Goal: Task Accomplishment & Management: Manage account settings

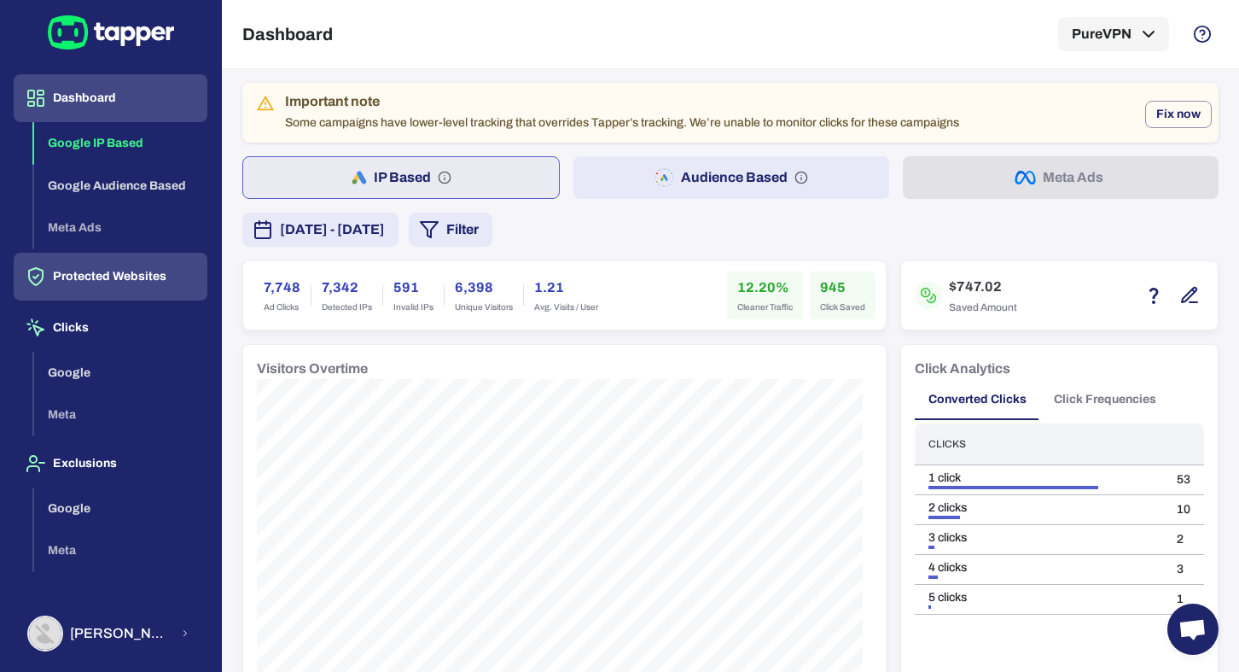
click at [96, 280] on button "Protected Websites" at bounding box center [111, 277] width 194 height 48
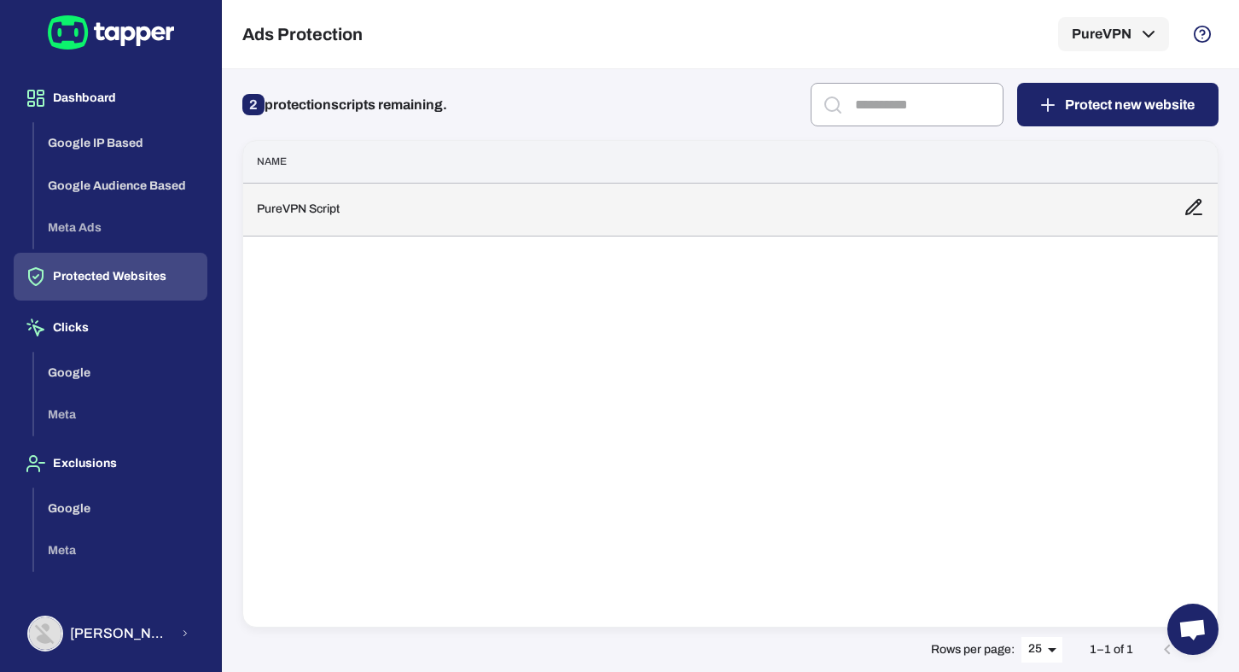
click at [277, 213] on td "PureVPN Script" at bounding box center [706, 209] width 927 height 53
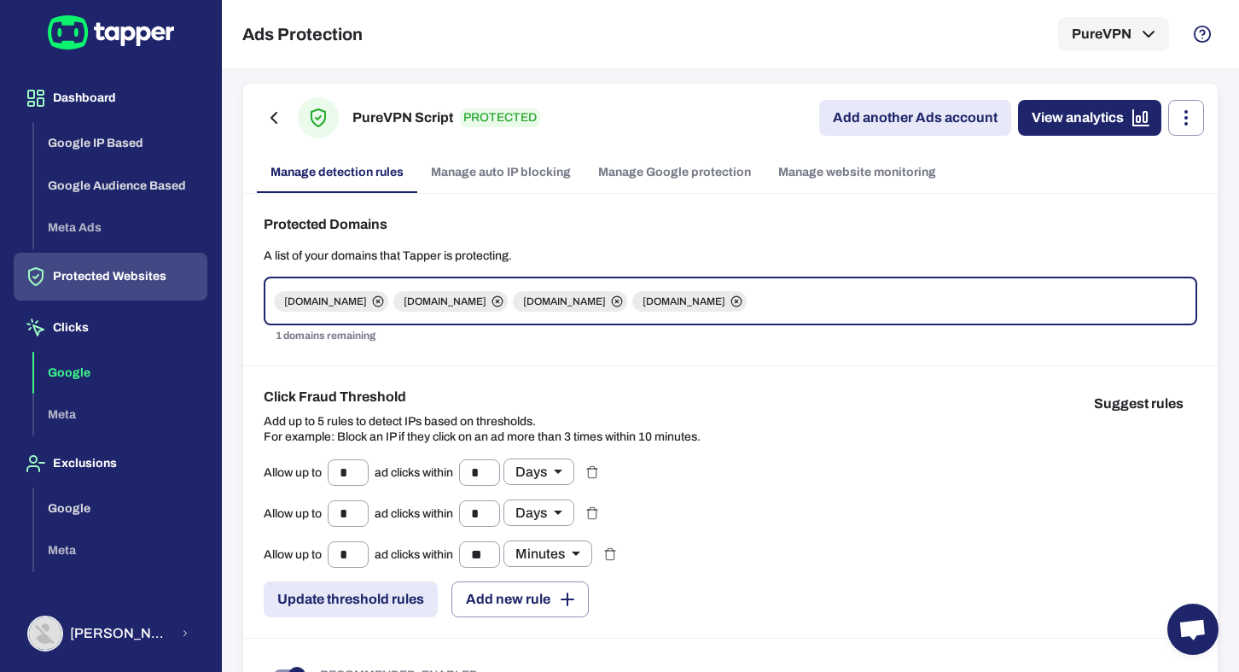
click at [99, 368] on button "Google" at bounding box center [120, 373] width 173 height 43
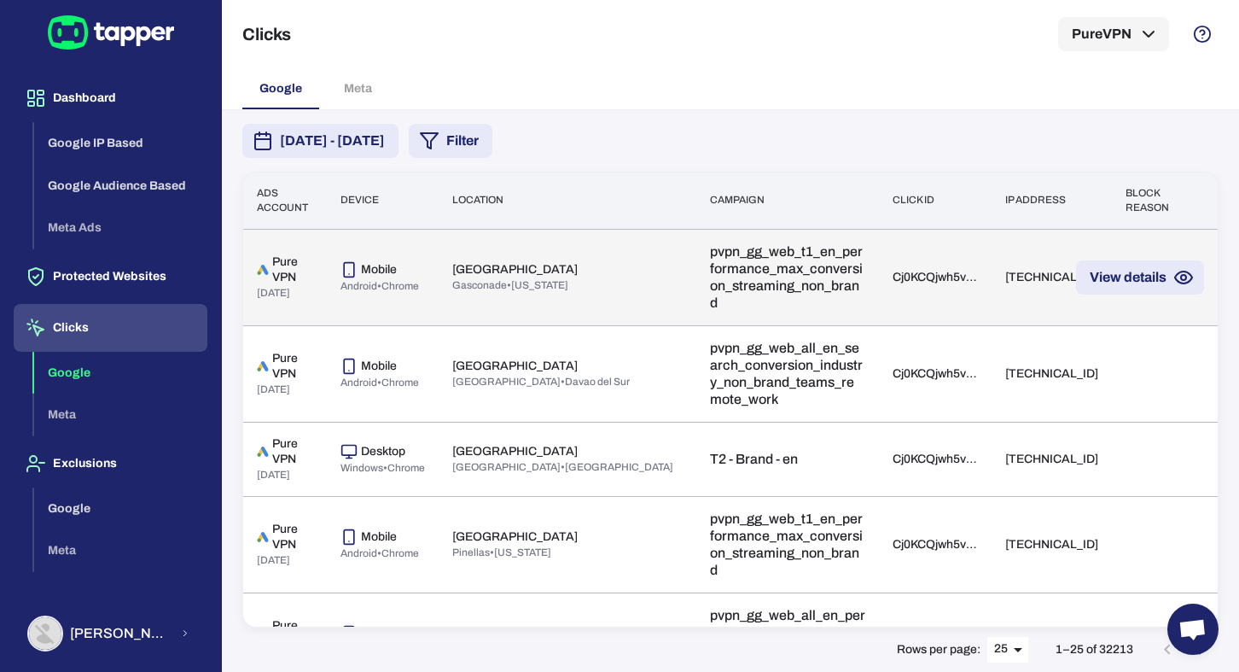
click at [408, 276] on div "Mobile Android • Chrome" at bounding box center [382, 277] width 84 height 32
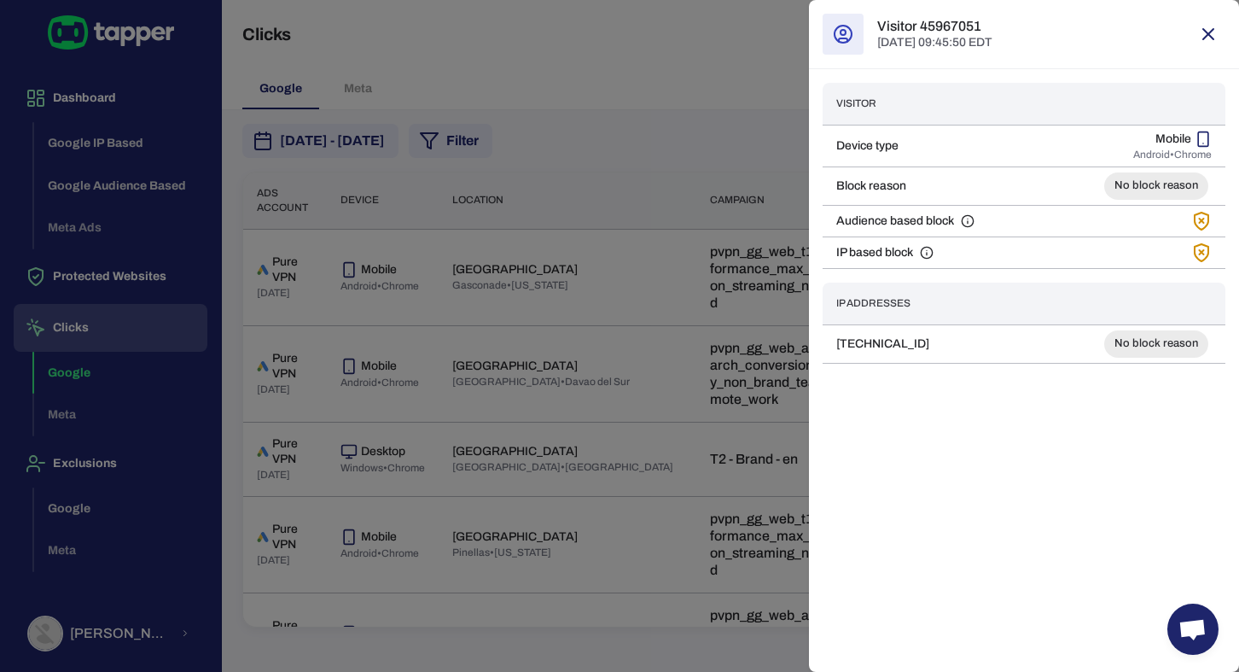
click at [812, 93] on div "Visitor Device type Mobile Android • Chrome Block reason No block reason Audien…" at bounding box center [1024, 223] width 430 height 308
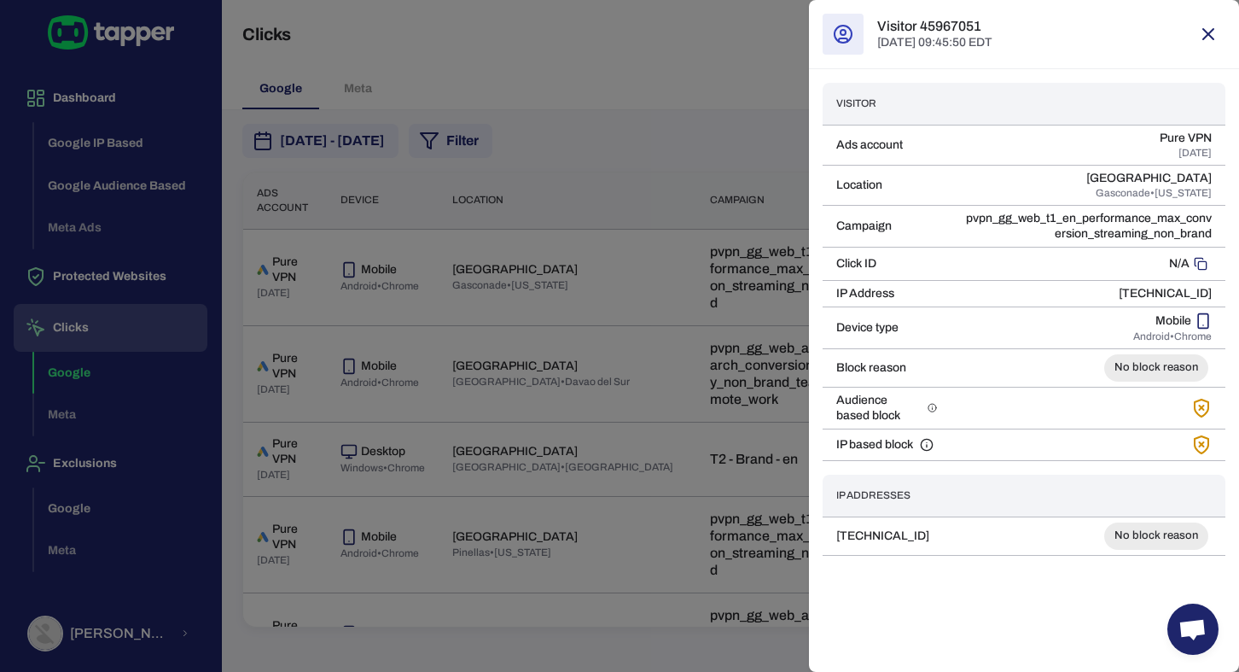
click at [756, 251] on div at bounding box center [619, 336] width 1239 height 672
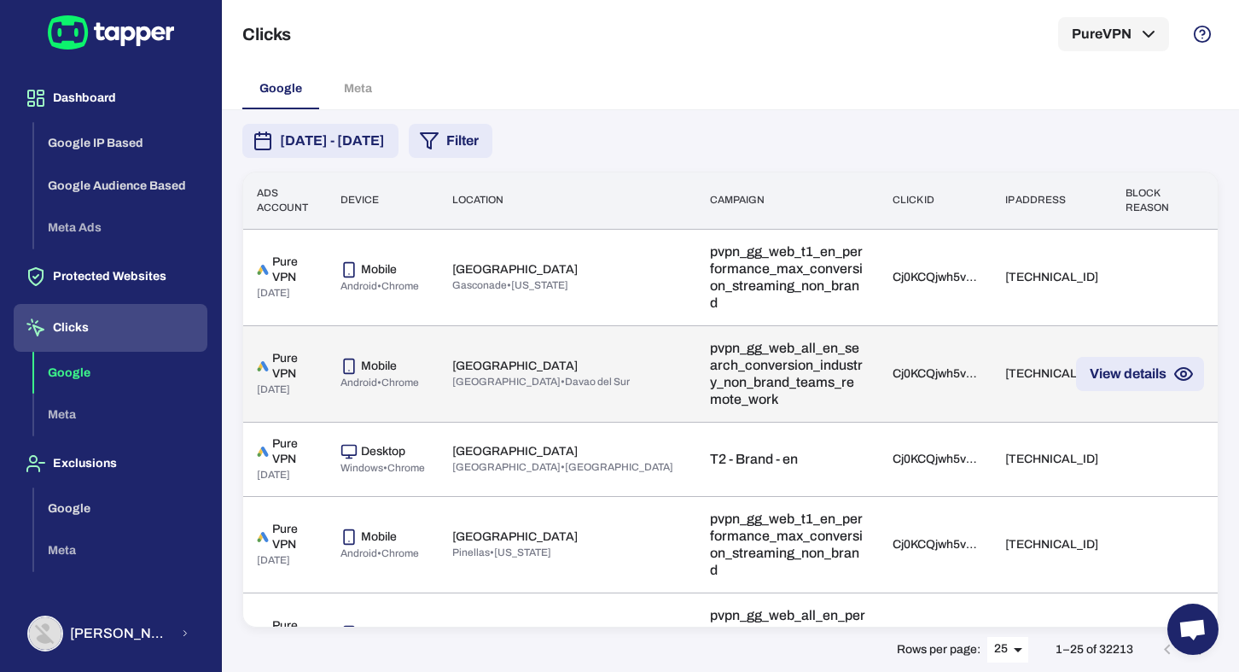
click at [442, 346] on td "Philippines Davao City • Davao del Sur" at bounding box center [568, 373] width 258 height 96
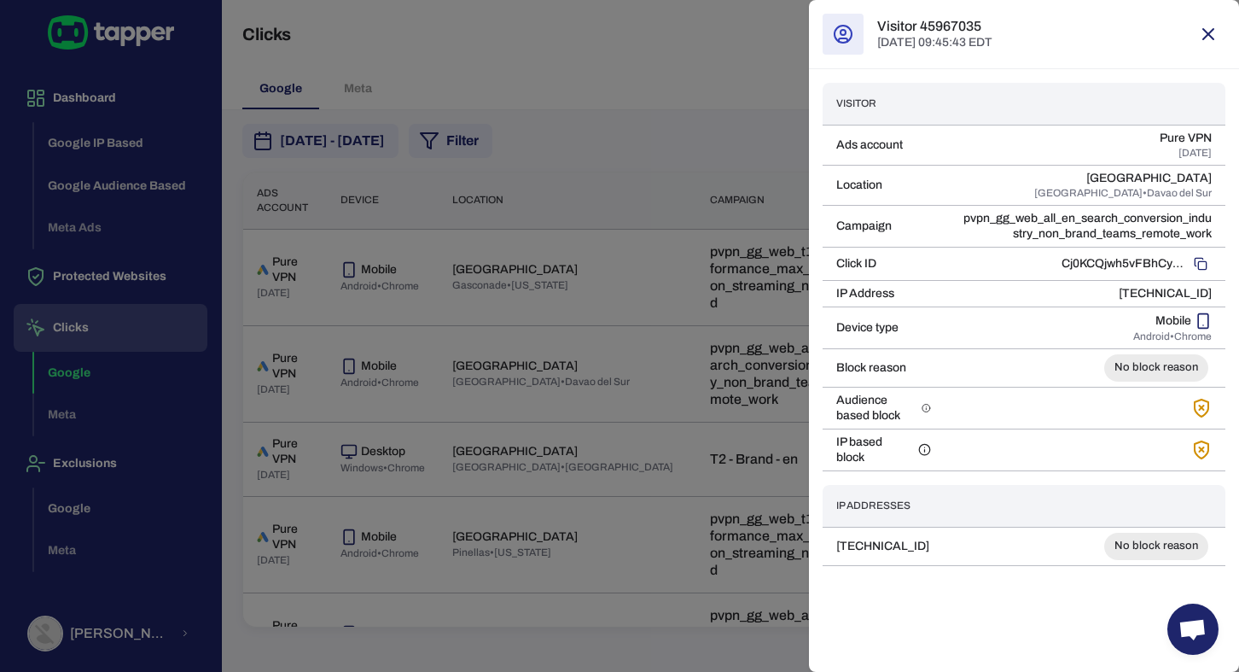
click at [875, 73] on div "Visitor Ads account Pure VPN Aug 22, 2025 Location Philippines Davao City • Dav…" at bounding box center [1024, 324] width 430 height 510
click at [337, 312] on div at bounding box center [619, 336] width 1239 height 672
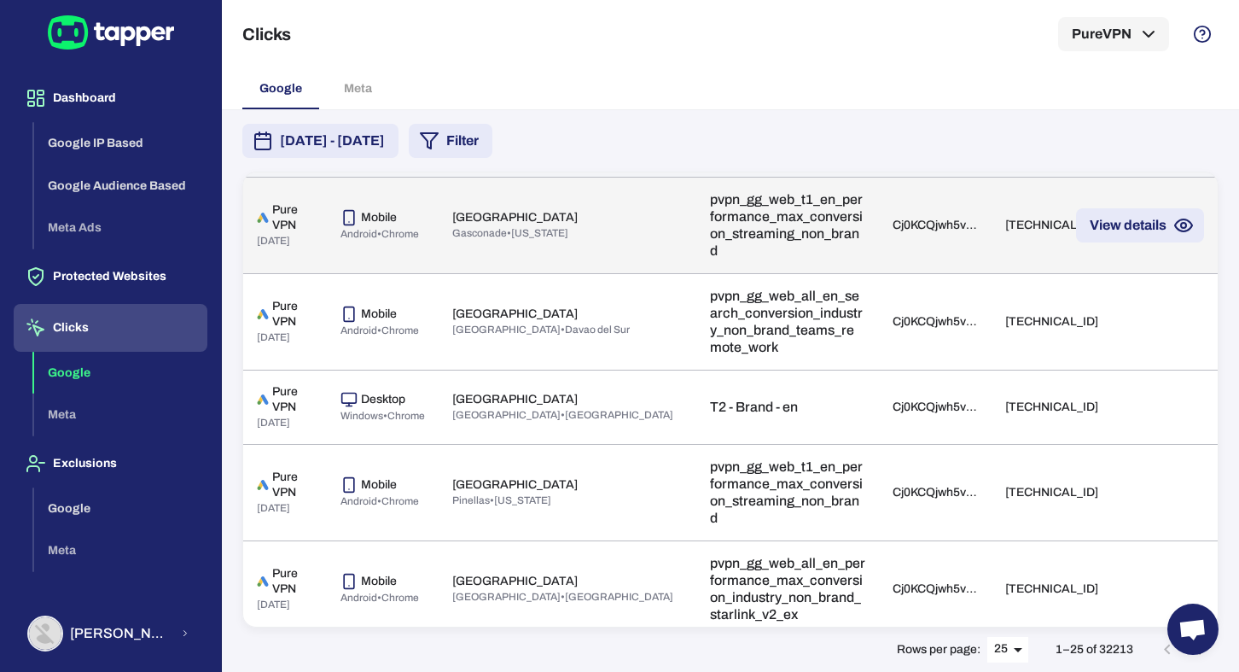
scroll to position [55, 0]
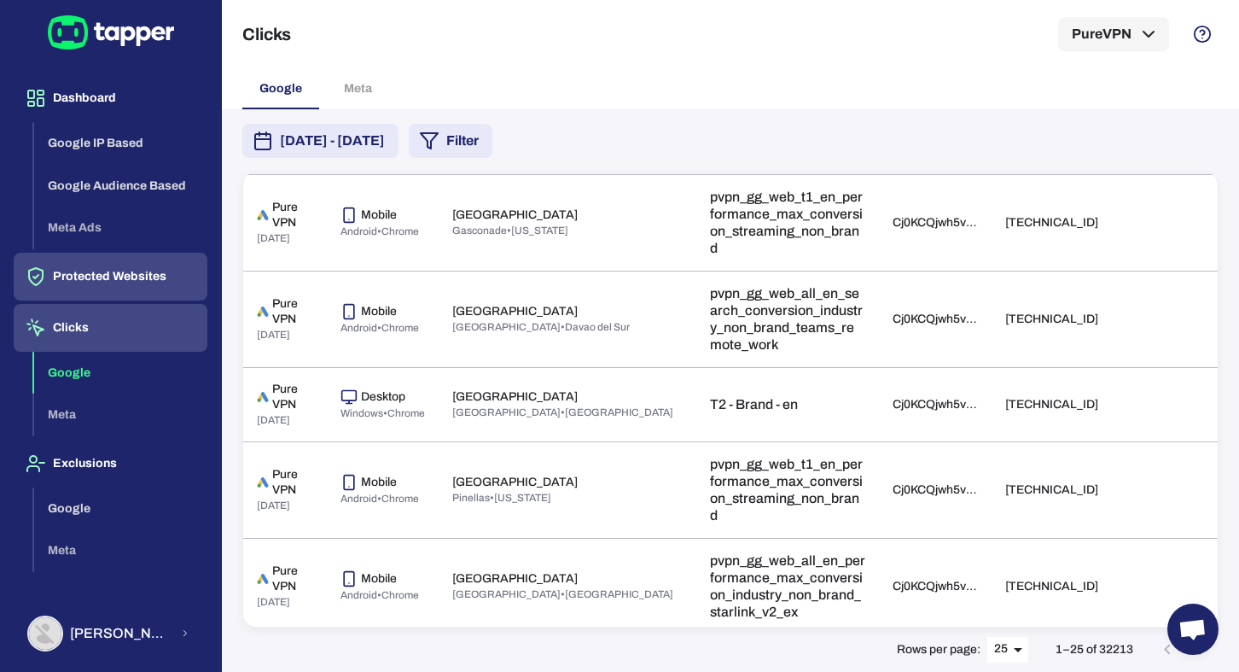
click at [151, 265] on button "Protected Websites" at bounding box center [111, 277] width 194 height 48
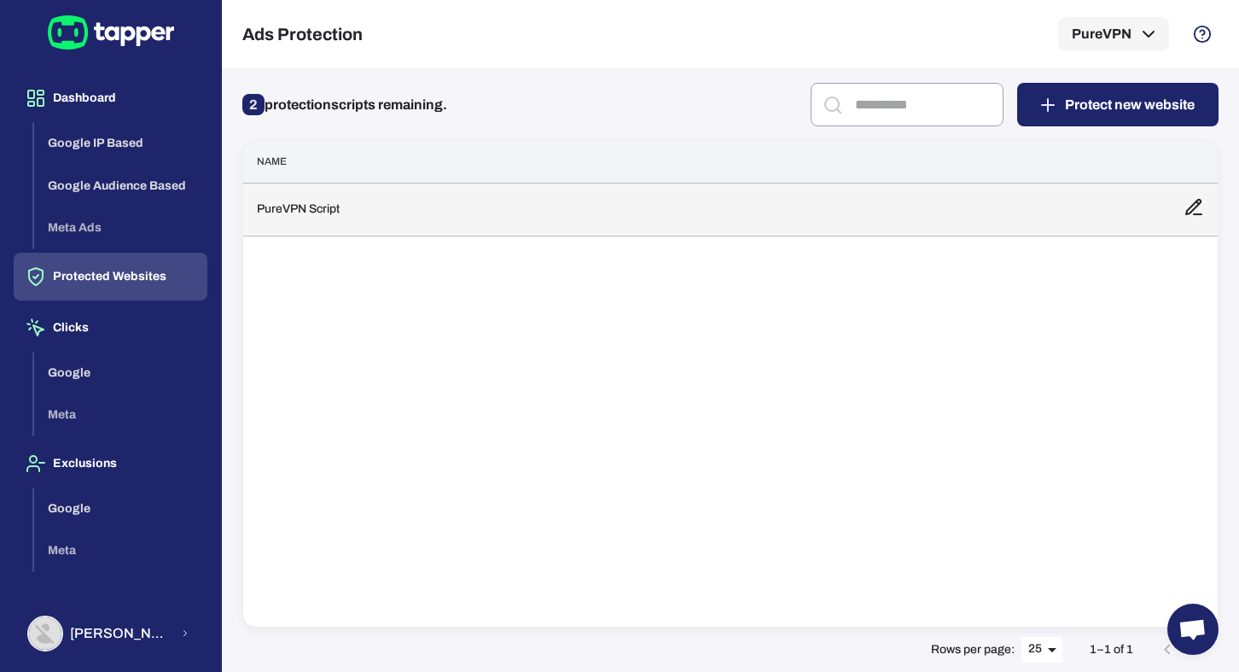
click at [369, 221] on td "PureVPN Script" at bounding box center [706, 209] width 927 height 53
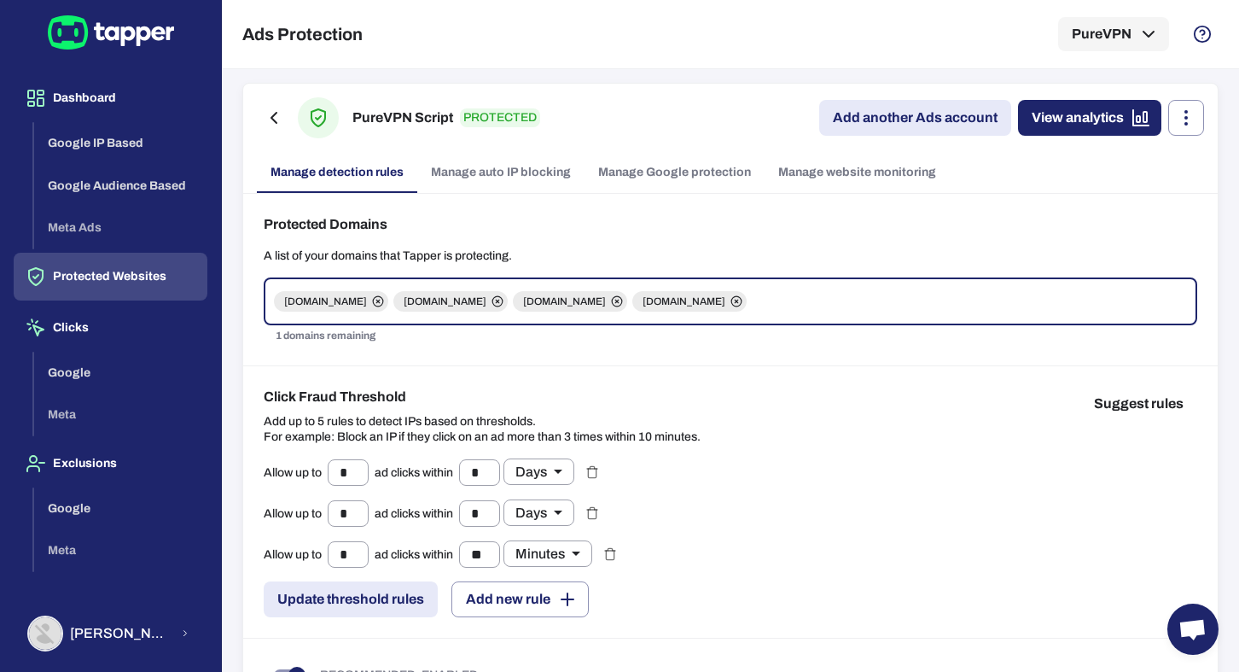
click at [706, 171] on link "Manage Google protection" at bounding box center [675, 172] width 180 height 41
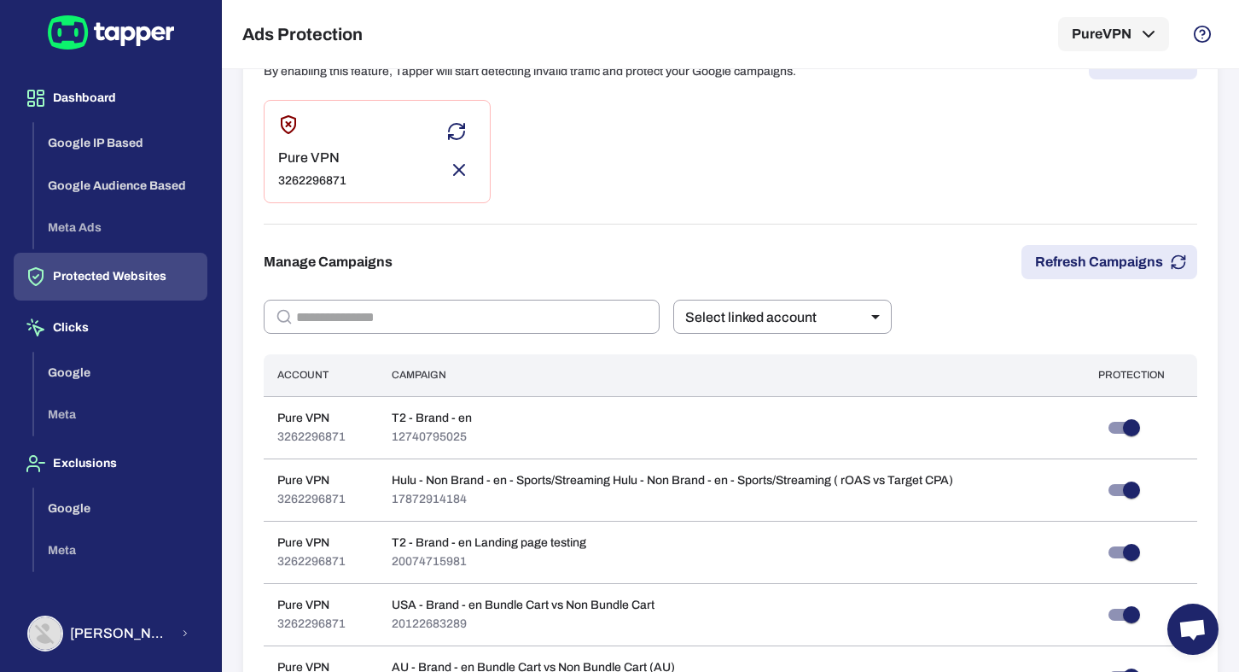
scroll to position [195, 0]
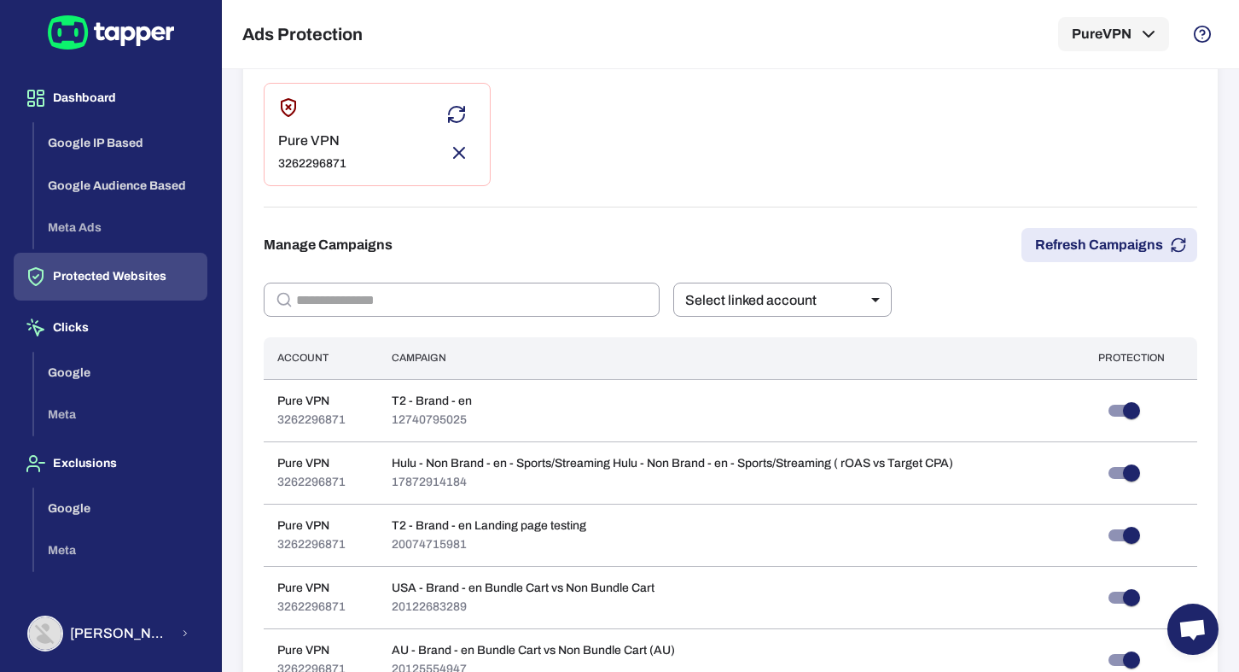
click at [901, 90] on div "Pure VPN 3262296871" at bounding box center [731, 134] width 934 height 103
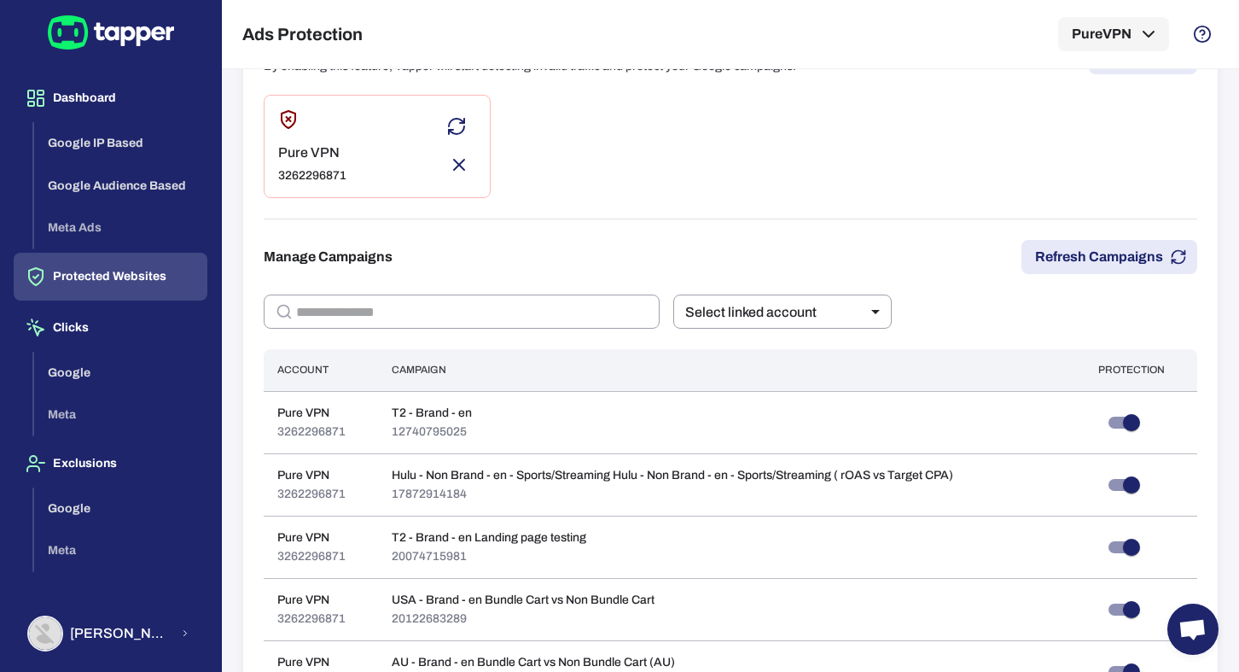
scroll to position [178, 0]
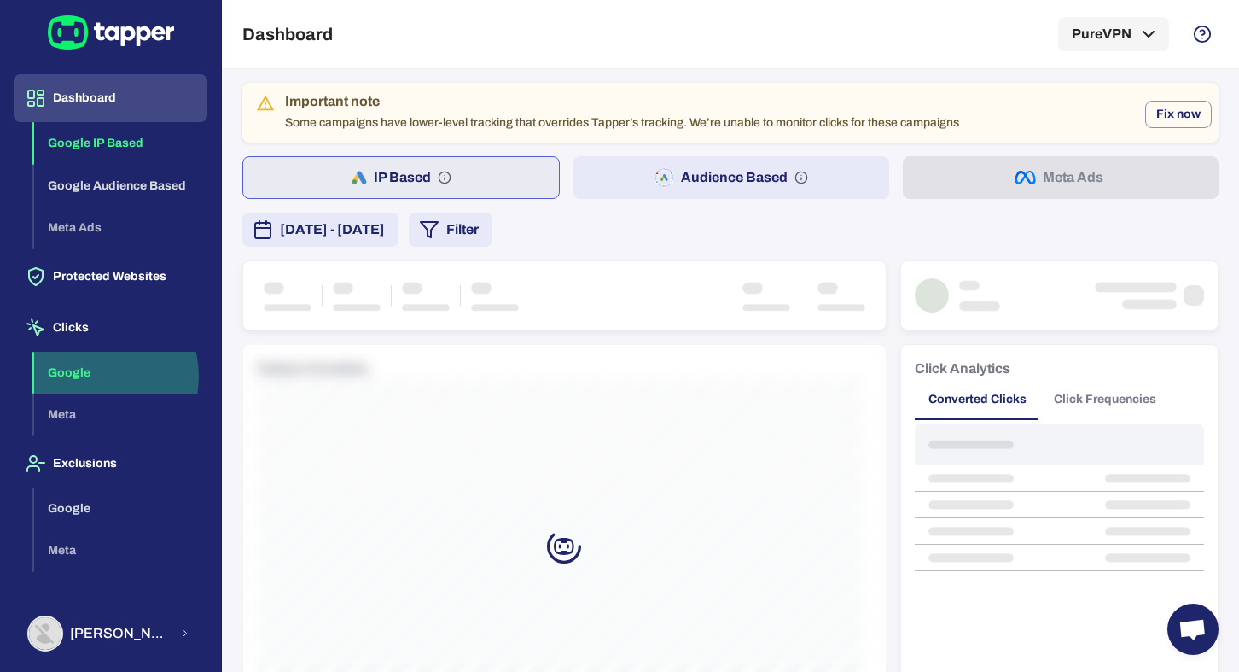
click at [93, 375] on button "Google" at bounding box center [120, 373] width 173 height 43
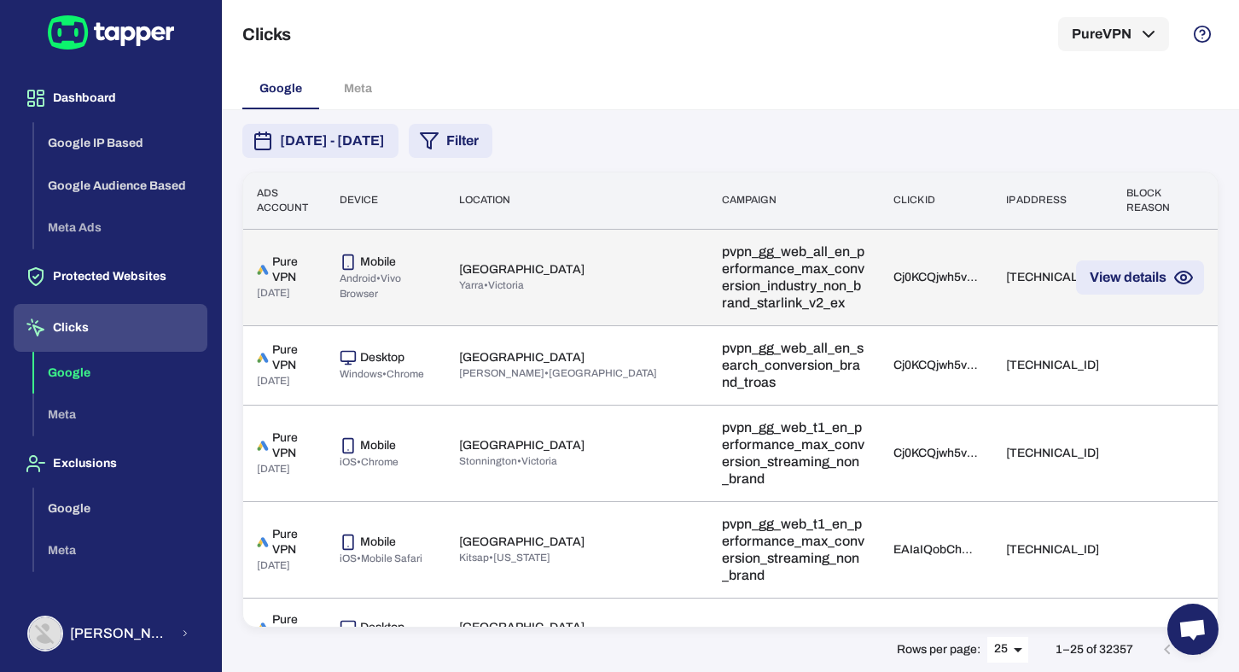
click at [992, 262] on td "203.123.65.160" at bounding box center [1052, 277] width 120 height 96
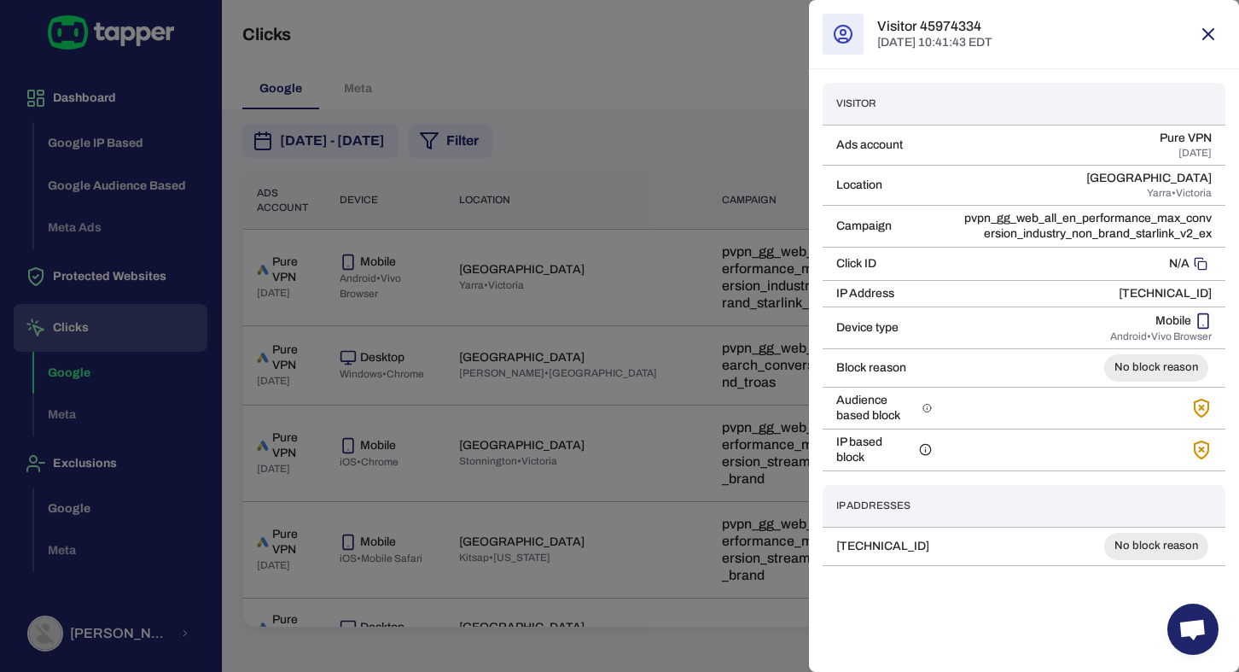
click at [683, 375] on div at bounding box center [619, 336] width 1239 height 672
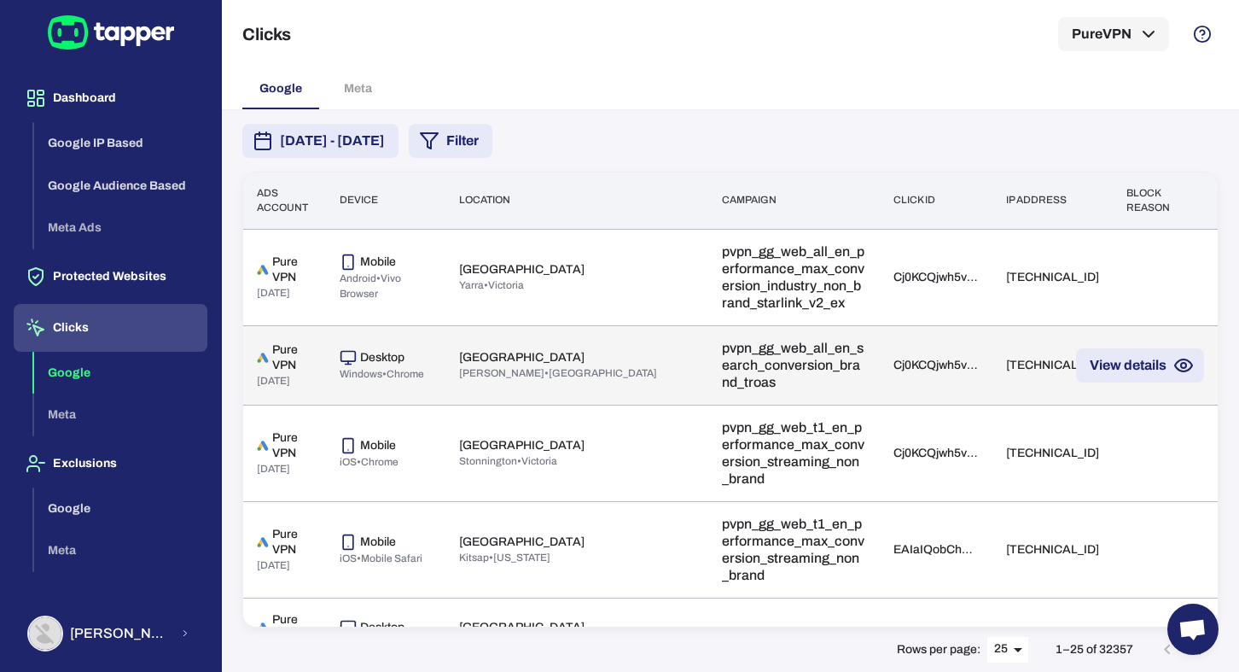
click at [880, 389] on td "Cj0KCQjwh5vFBhCyARIsAHBx2wzARtwqCQsk2_Io3X-CwTt-CEPMpS_BEZD1PYhkiTVnf4gsFDBdrDs…" at bounding box center [936, 364] width 113 height 79
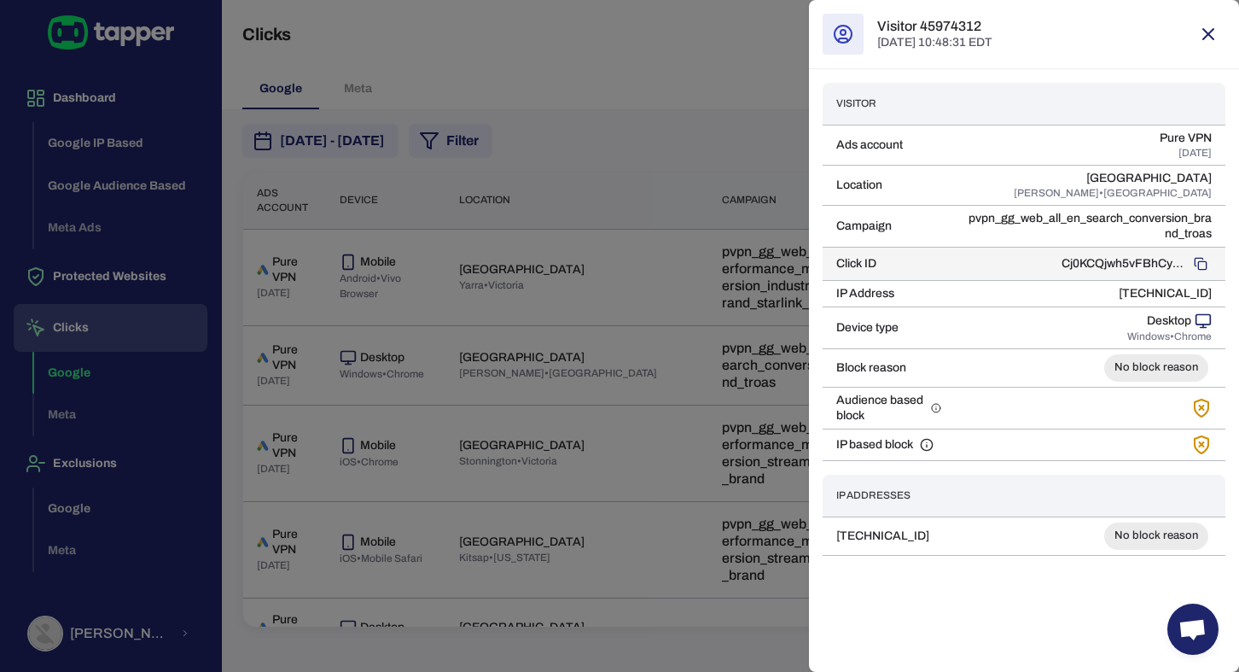
click at [1205, 270] on icon "Copy to clipboard" at bounding box center [1201, 264] width 14 height 14
click at [695, 265] on div at bounding box center [619, 336] width 1239 height 672
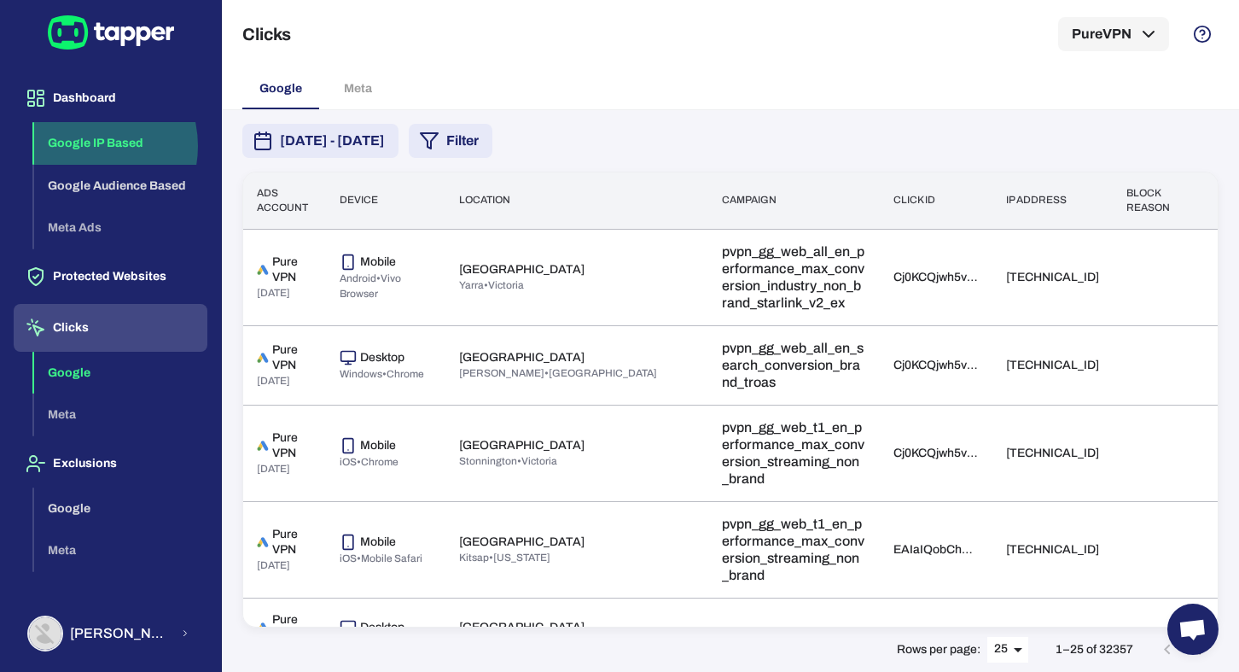
click at [84, 146] on button "Google IP Based" at bounding box center [120, 143] width 173 height 43
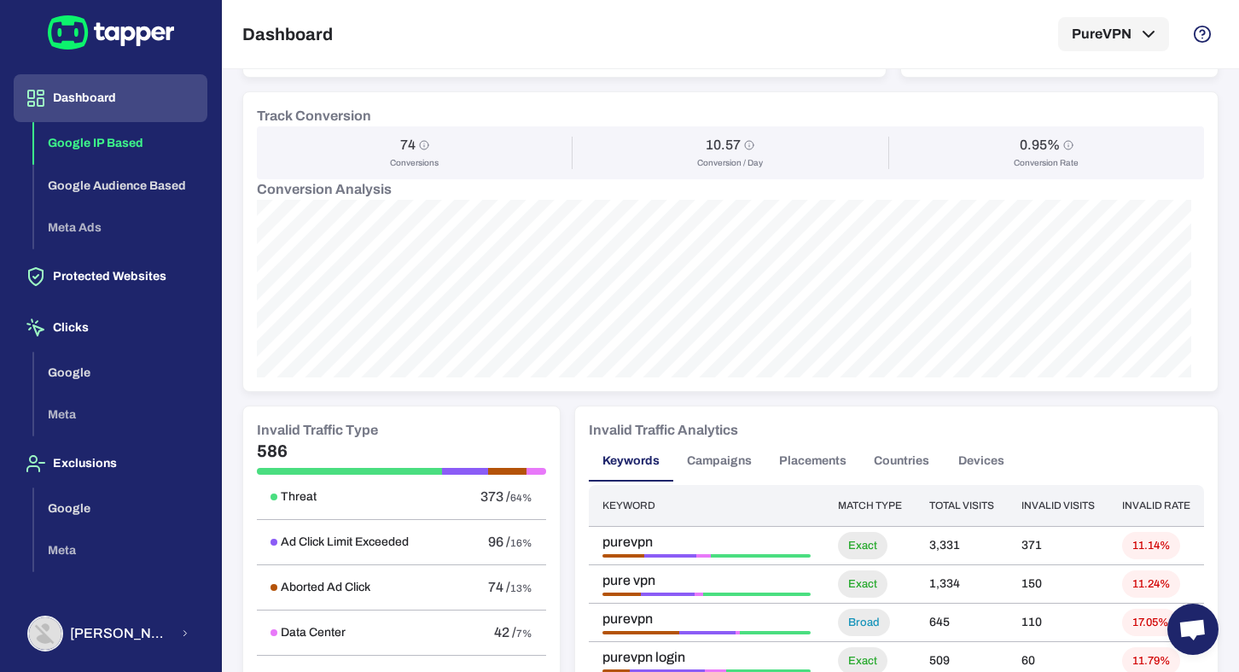
scroll to position [725, 0]
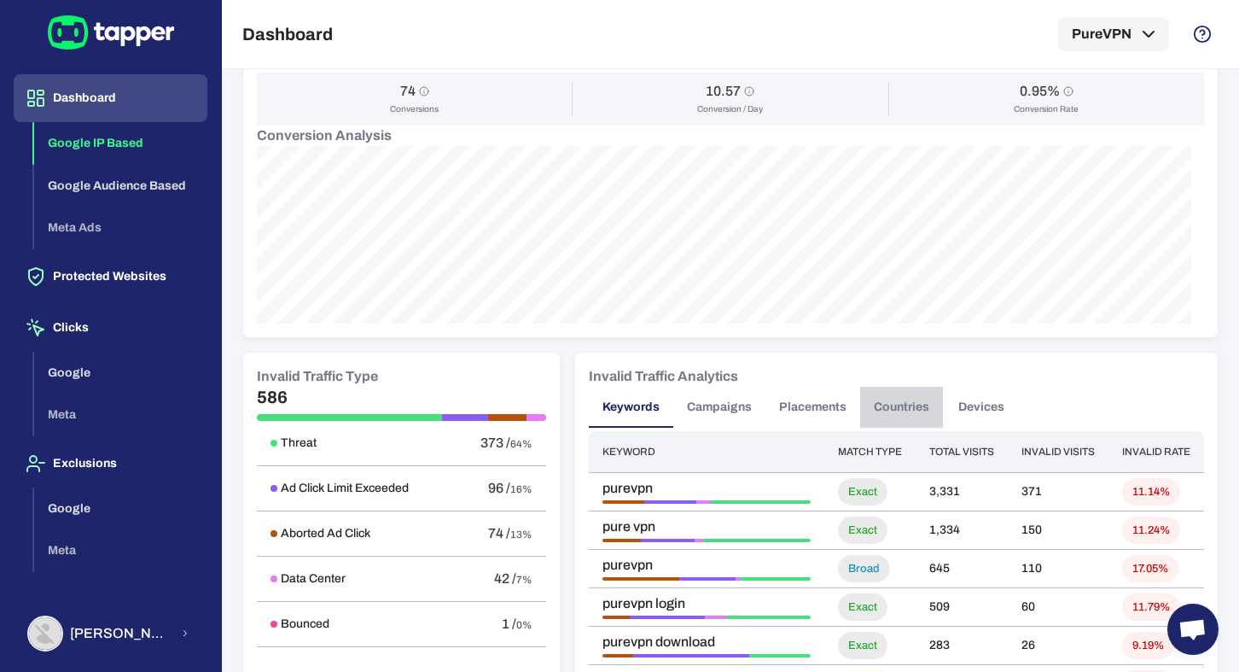
click at [895, 410] on button "Countries" at bounding box center [901, 407] width 83 height 41
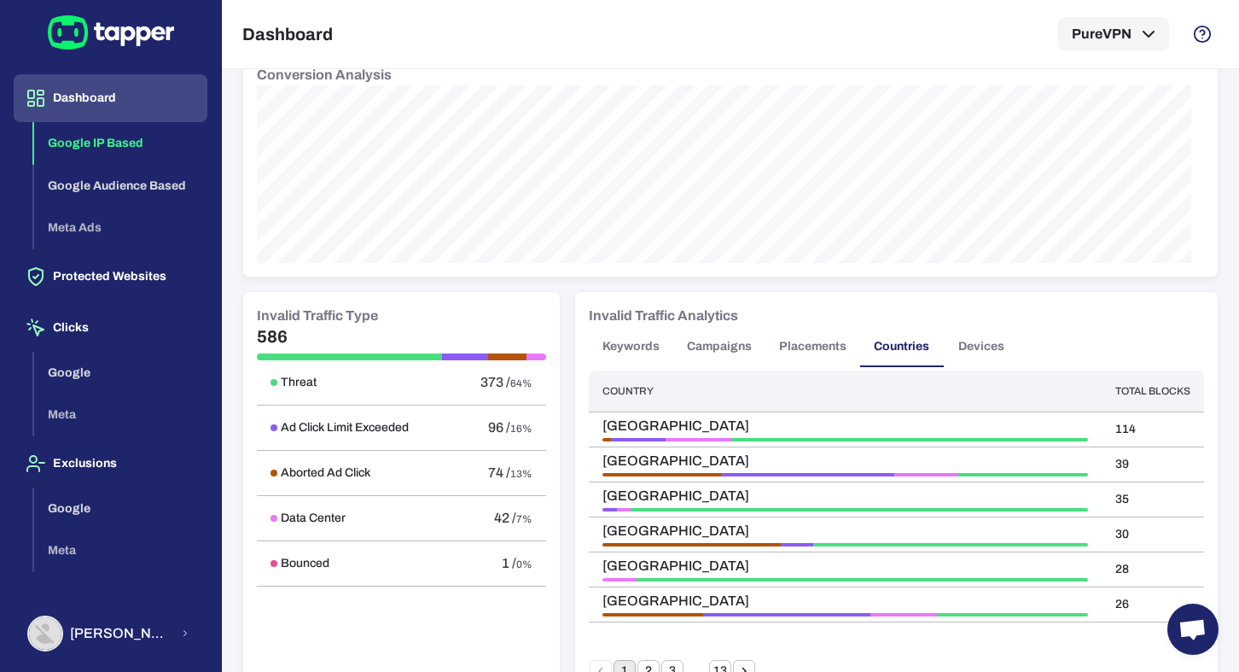
scroll to position [788, 0]
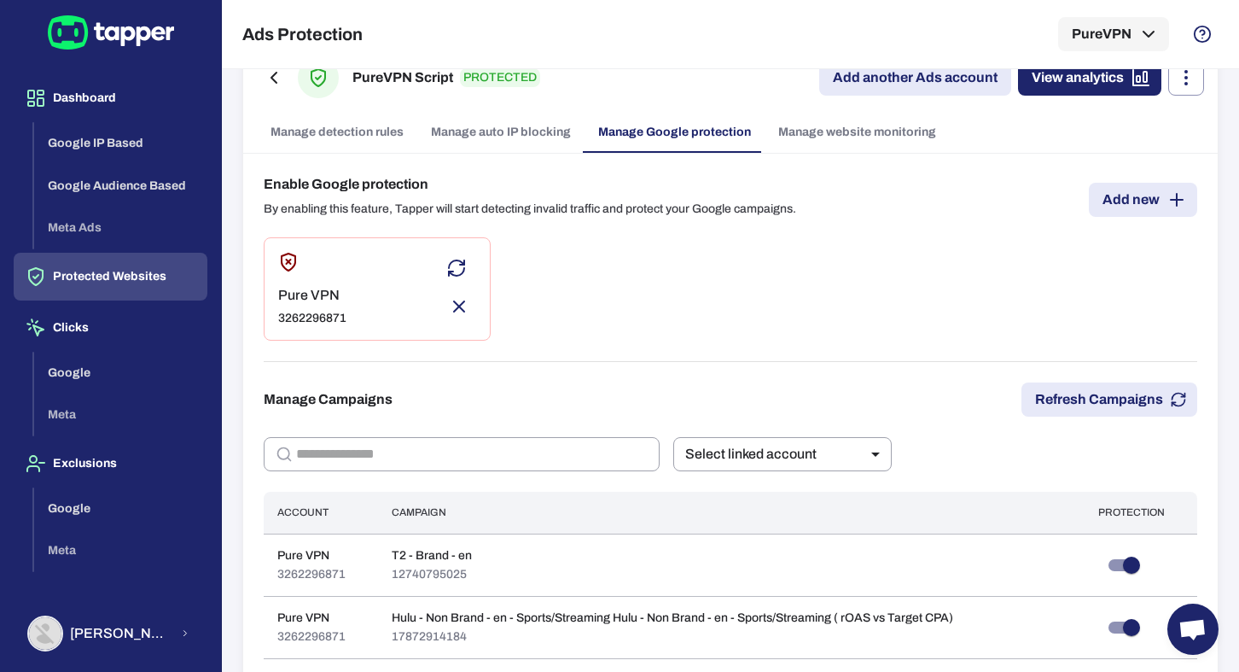
scroll to position [49, 0]
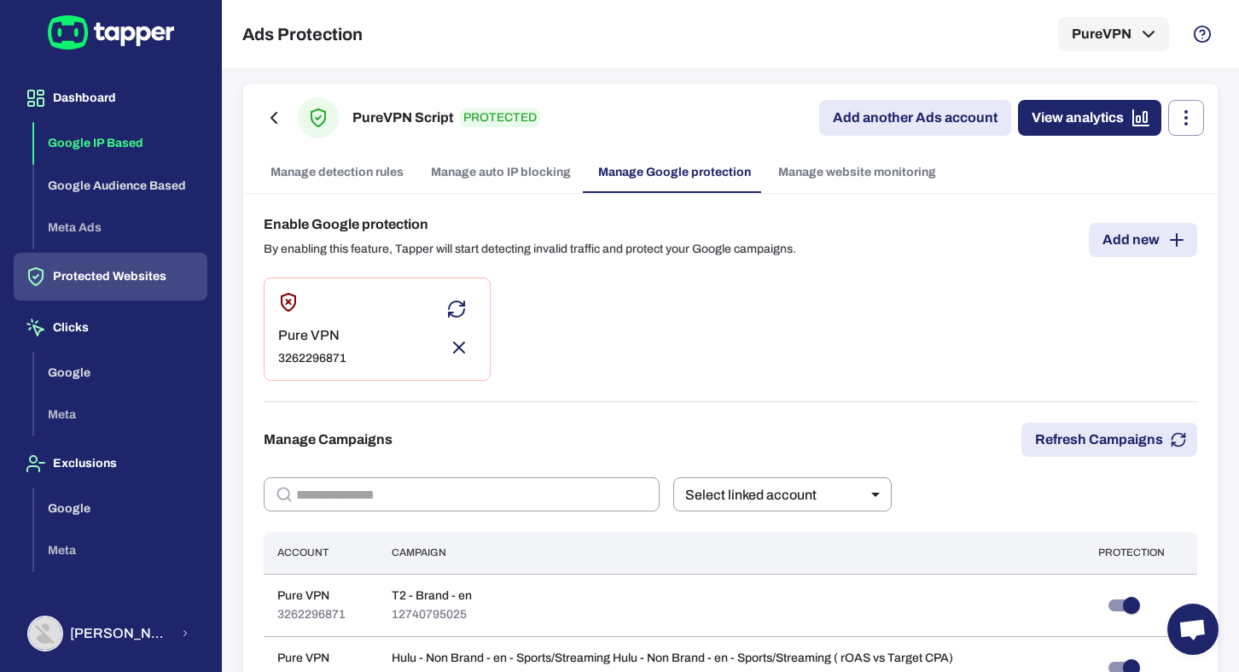
click at [121, 148] on button "Google IP Based" at bounding box center [120, 143] width 173 height 43
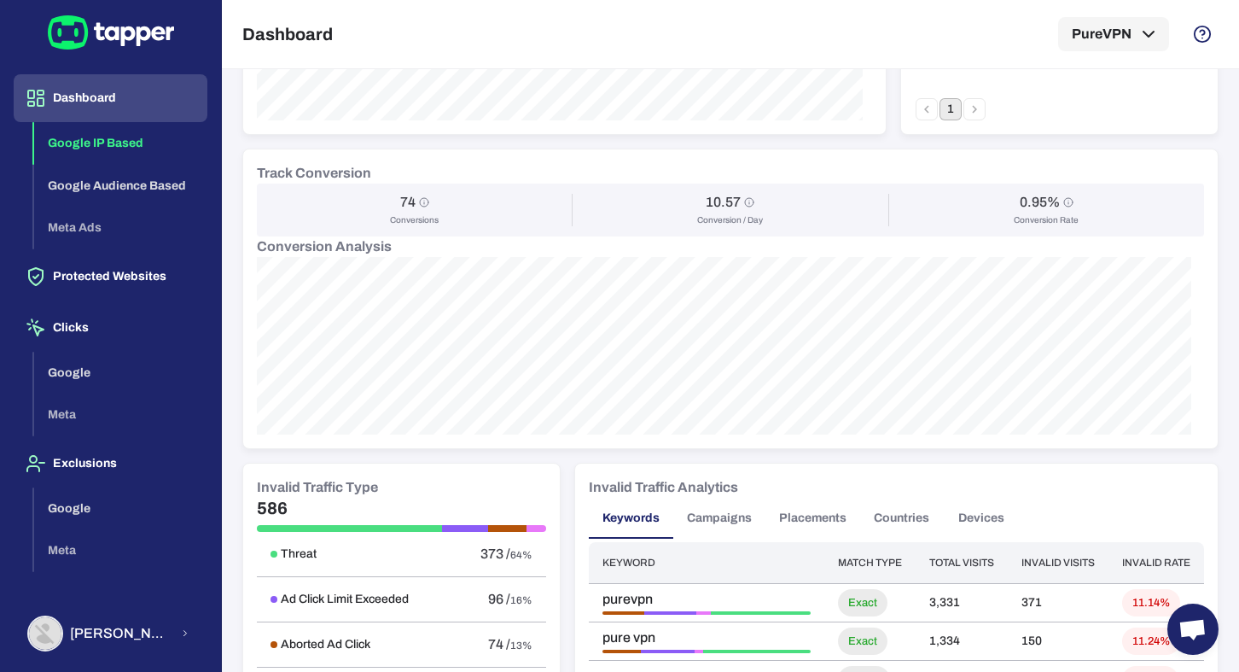
scroll to position [618, 0]
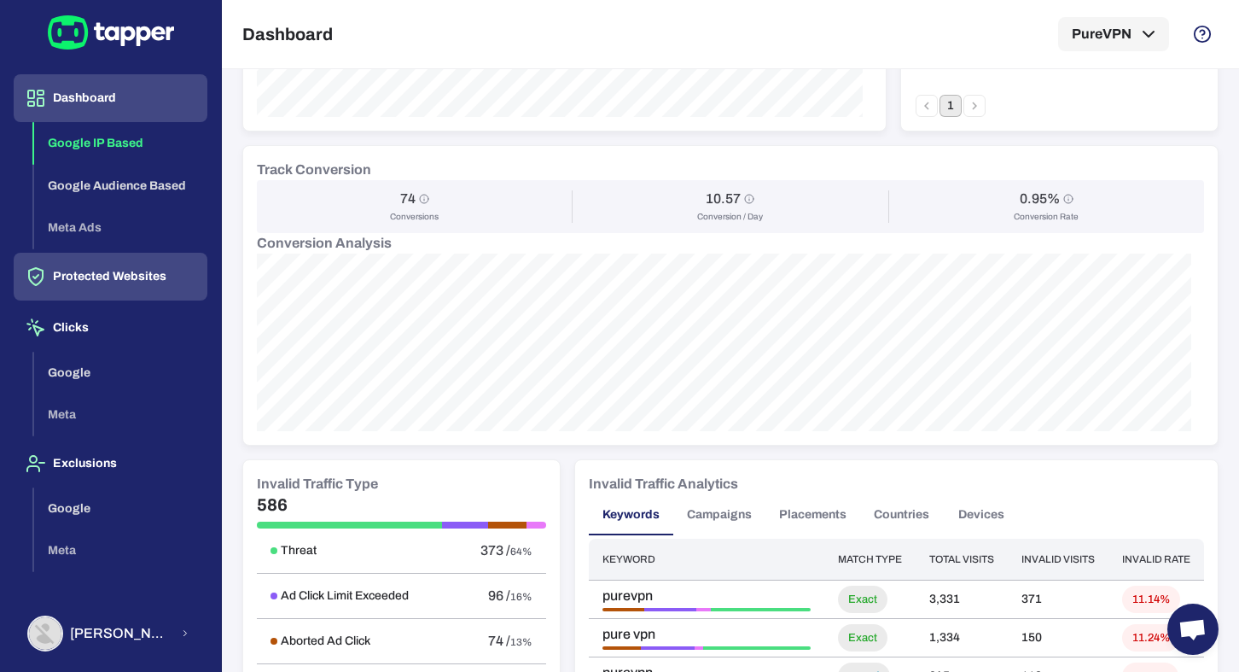
click at [113, 277] on button "Protected Websites" at bounding box center [111, 277] width 194 height 48
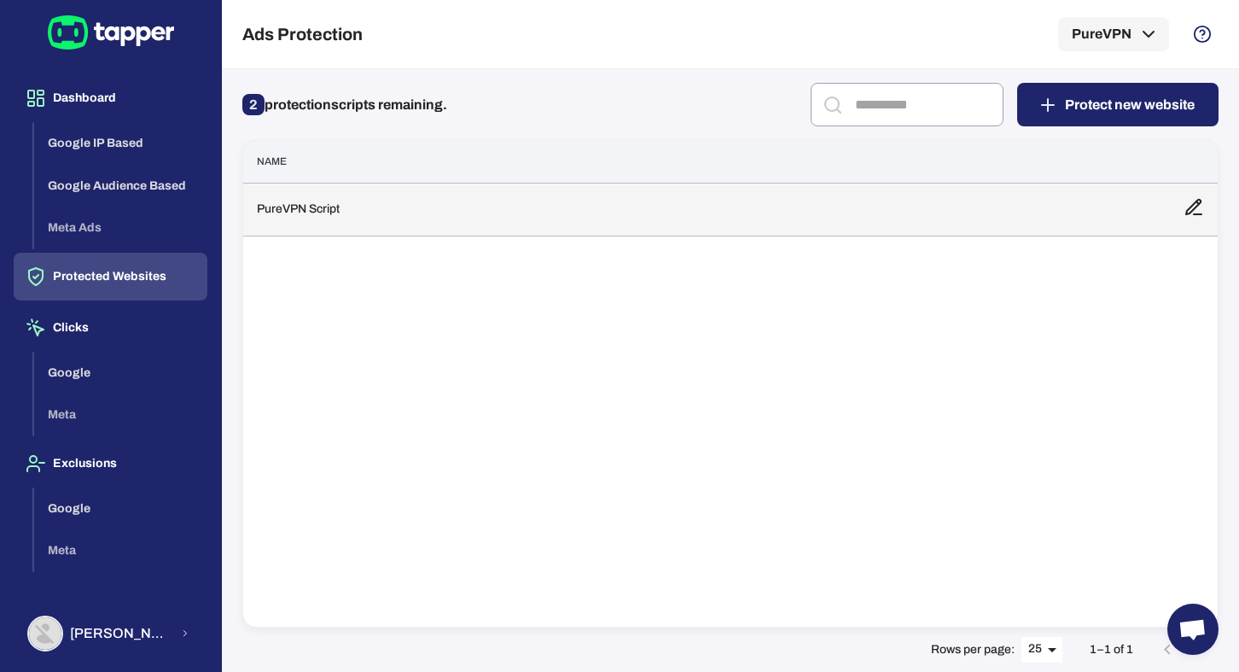
click at [436, 231] on td "PureVPN Script" at bounding box center [706, 209] width 927 height 53
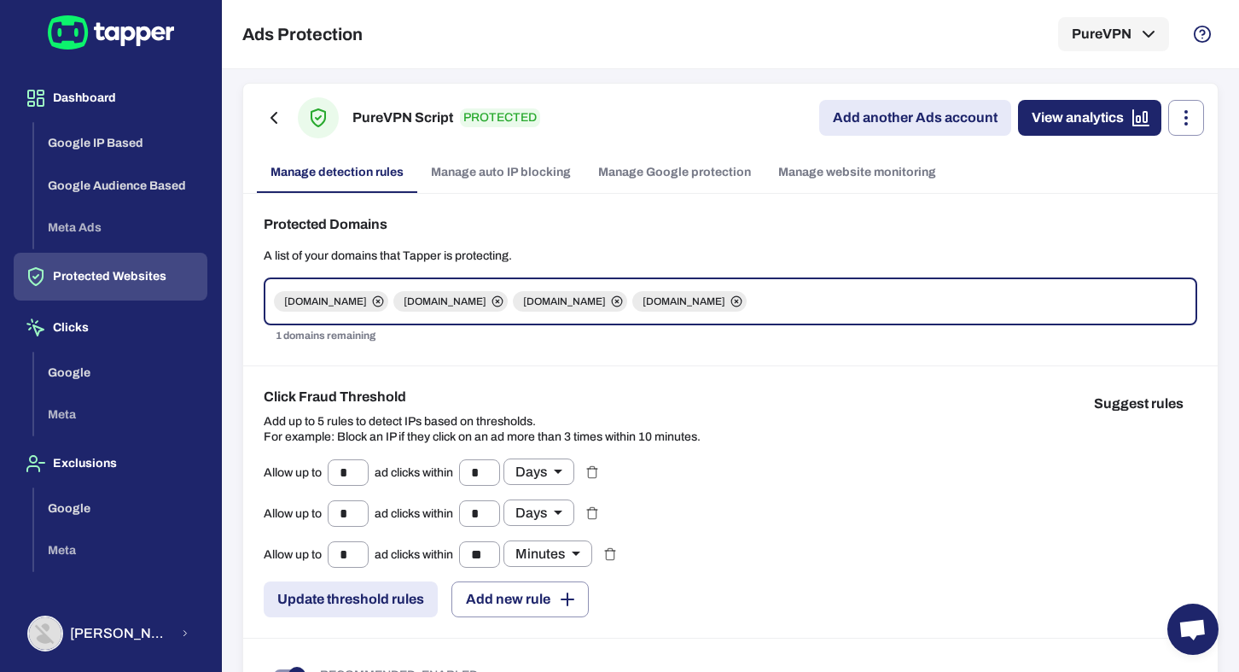
click at [468, 155] on link "Manage auto IP blocking" at bounding box center [500, 172] width 167 height 41
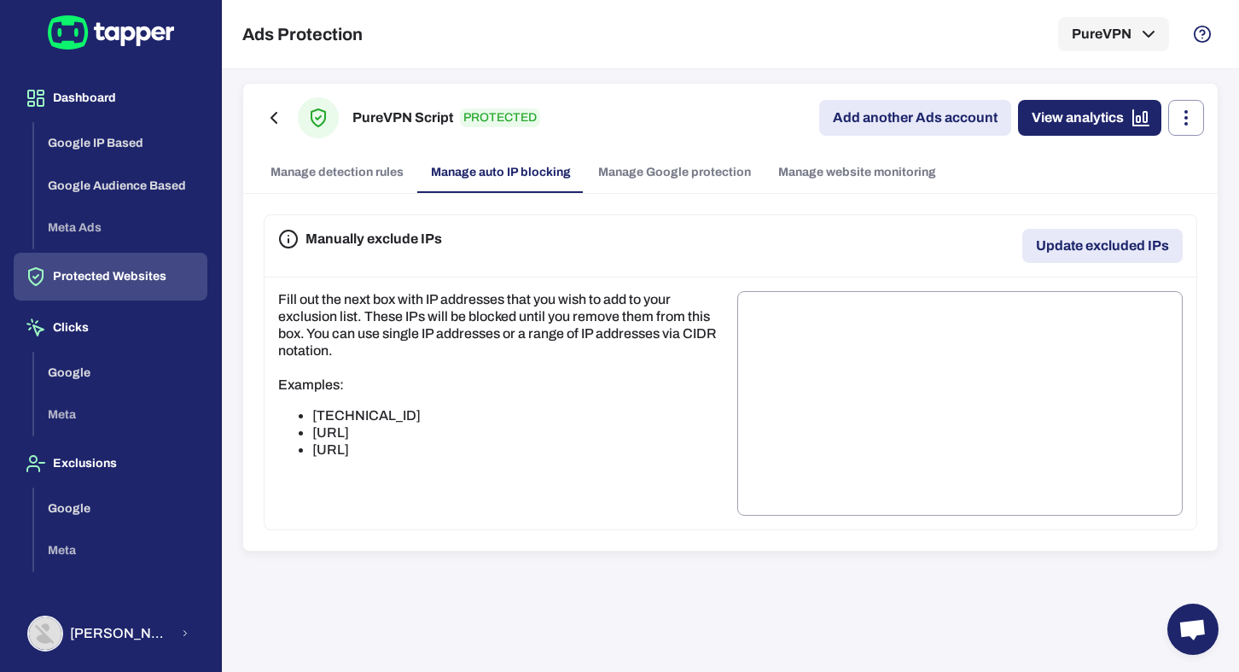
click at [665, 152] on link "Manage Google protection" at bounding box center [675, 172] width 180 height 41
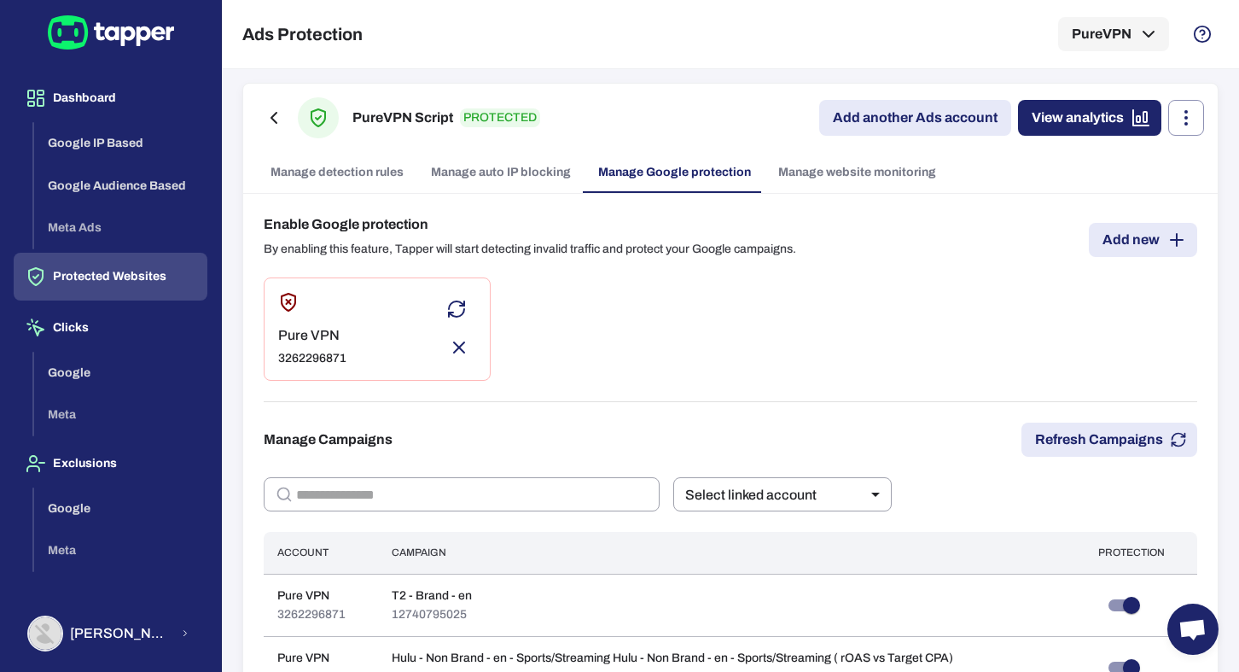
click at [811, 165] on link "Manage website monitoring" at bounding box center [857, 172] width 185 height 41
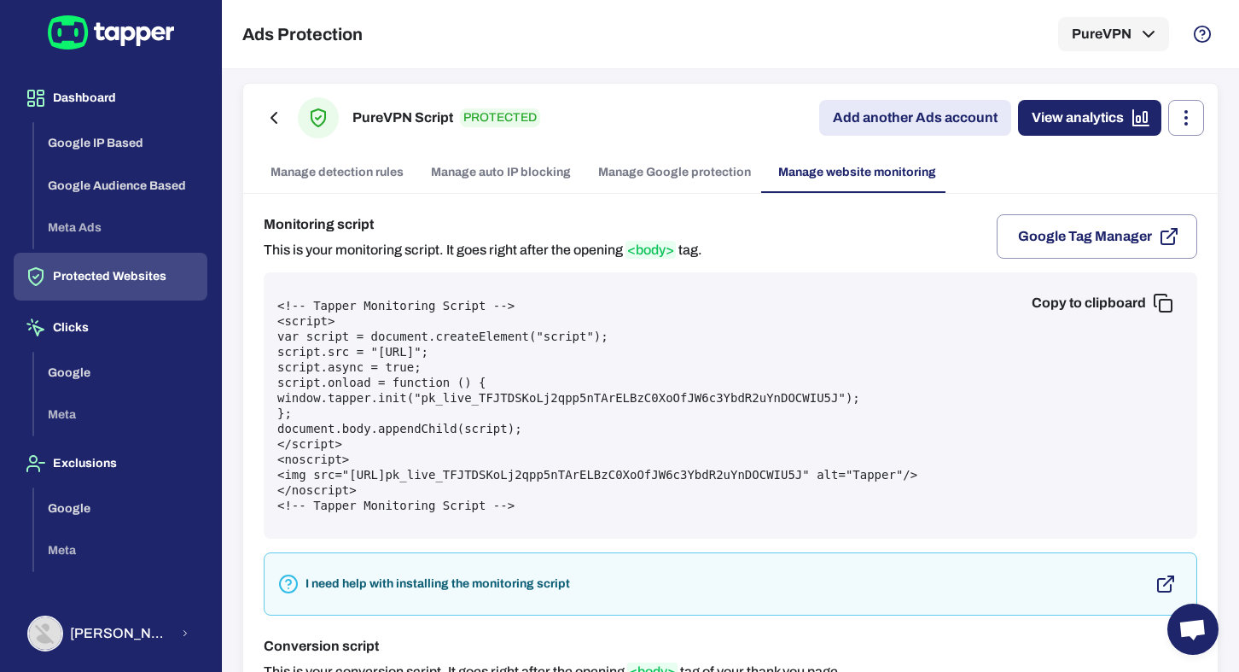
click at [716, 170] on link "Manage Google protection" at bounding box center [675, 172] width 180 height 41
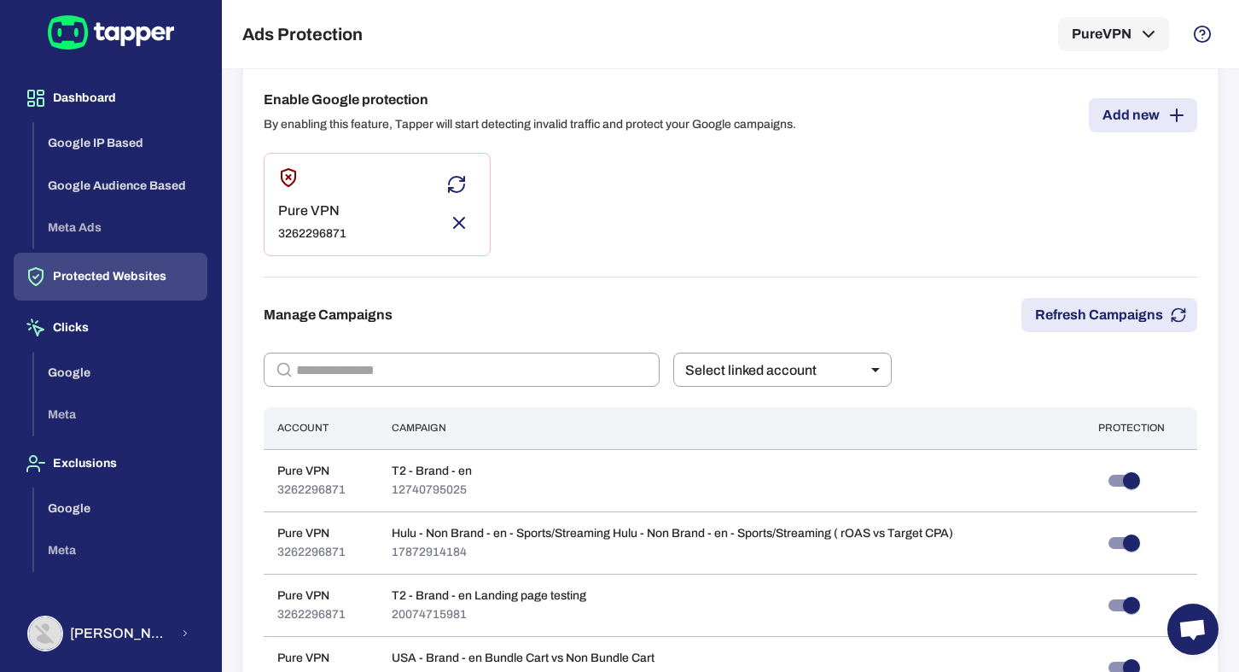
scroll to position [127, 0]
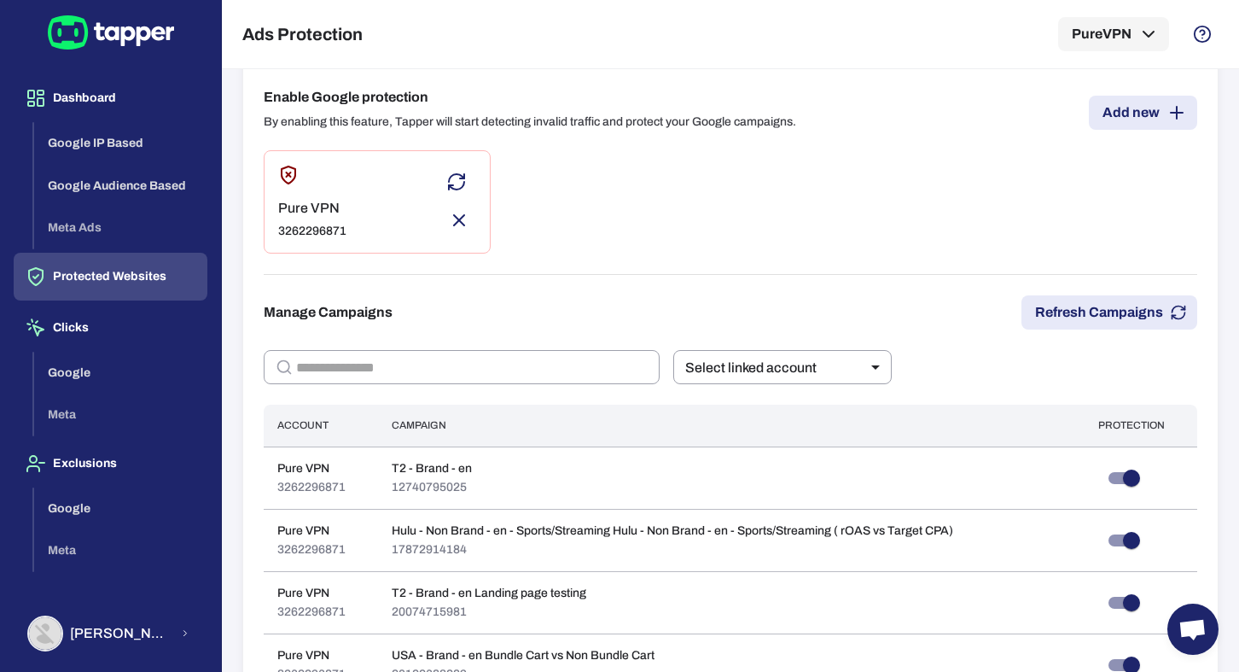
click at [340, 87] on h6 "Enable Google protection" at bounding box center [530, 97] width 532 height 20
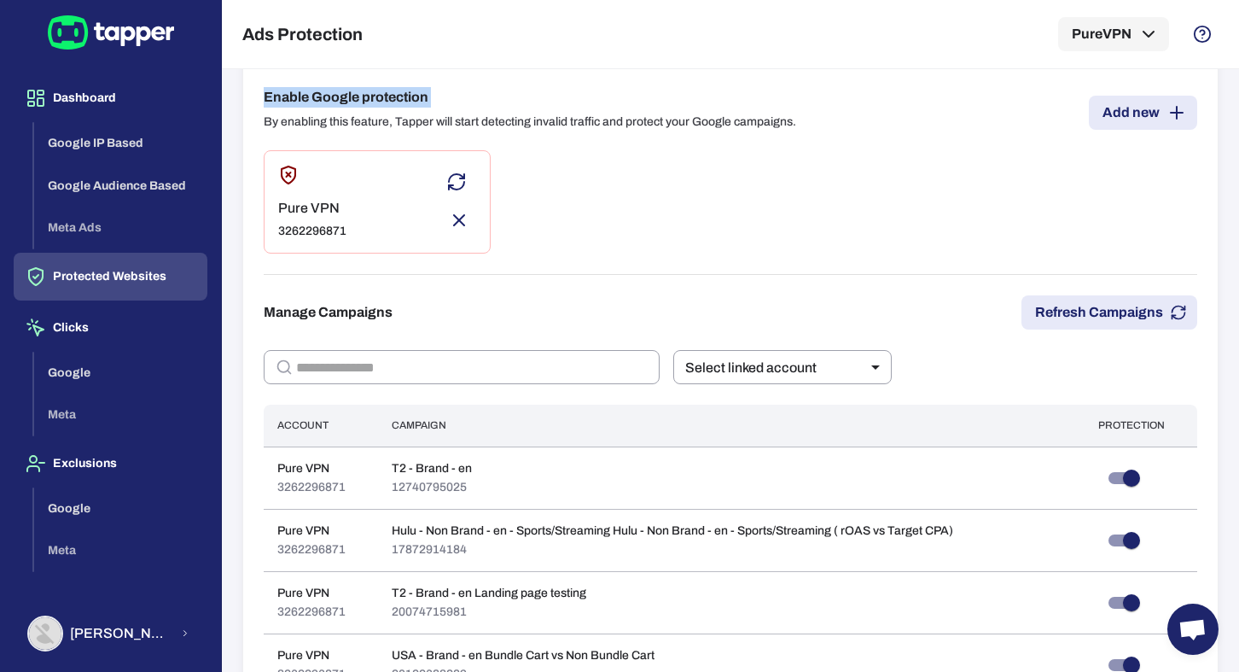
click at [340, 87] on h6 "Enable Google protection" at bounding box center [530, 97] width 532 height 20
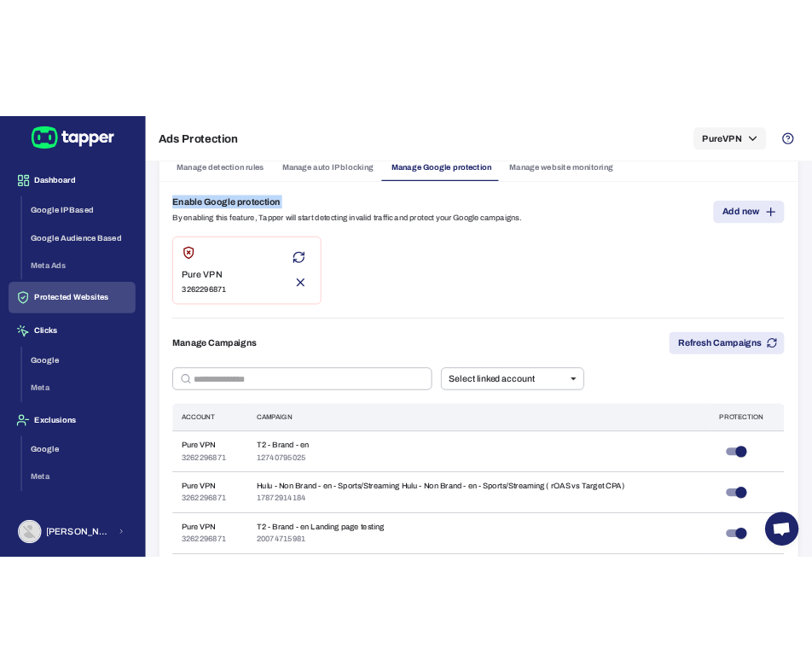
scroll to position [93, 0]
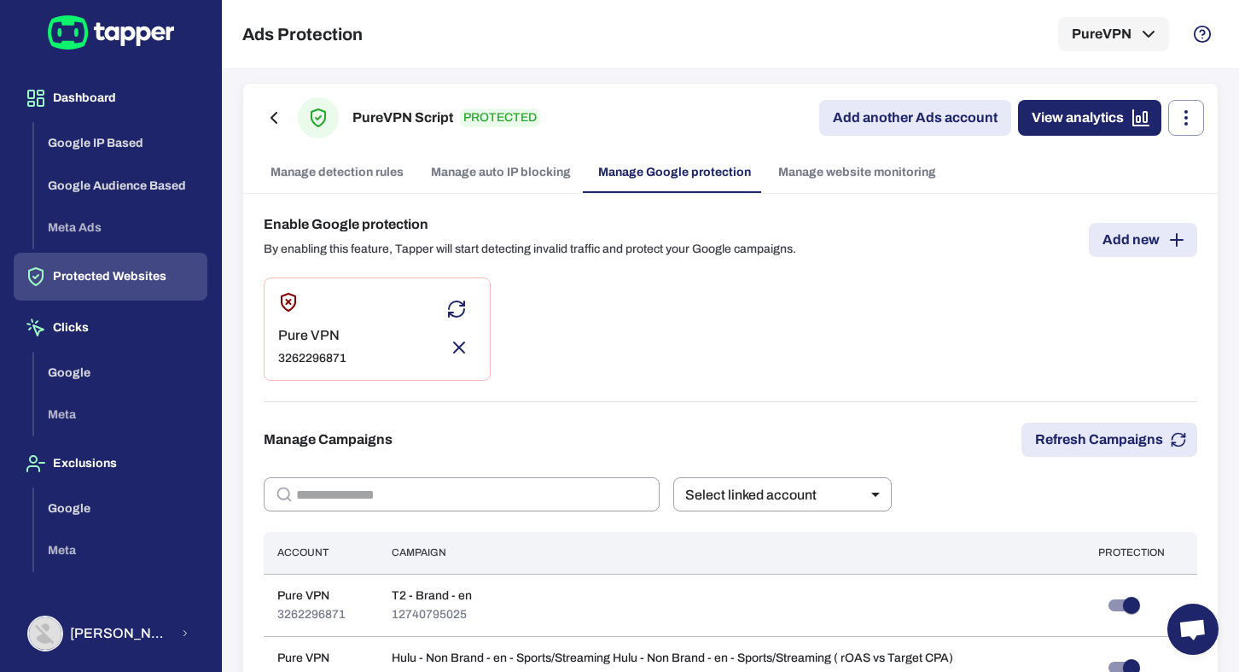
click at [811, 25] on div "Ads Protection PureVPN" at bounding box center [730, 34] width 976 height 68
click at [540, 163] on link "Manage auto IP blocking" at bounding box center [500, 172] width 167 height 41
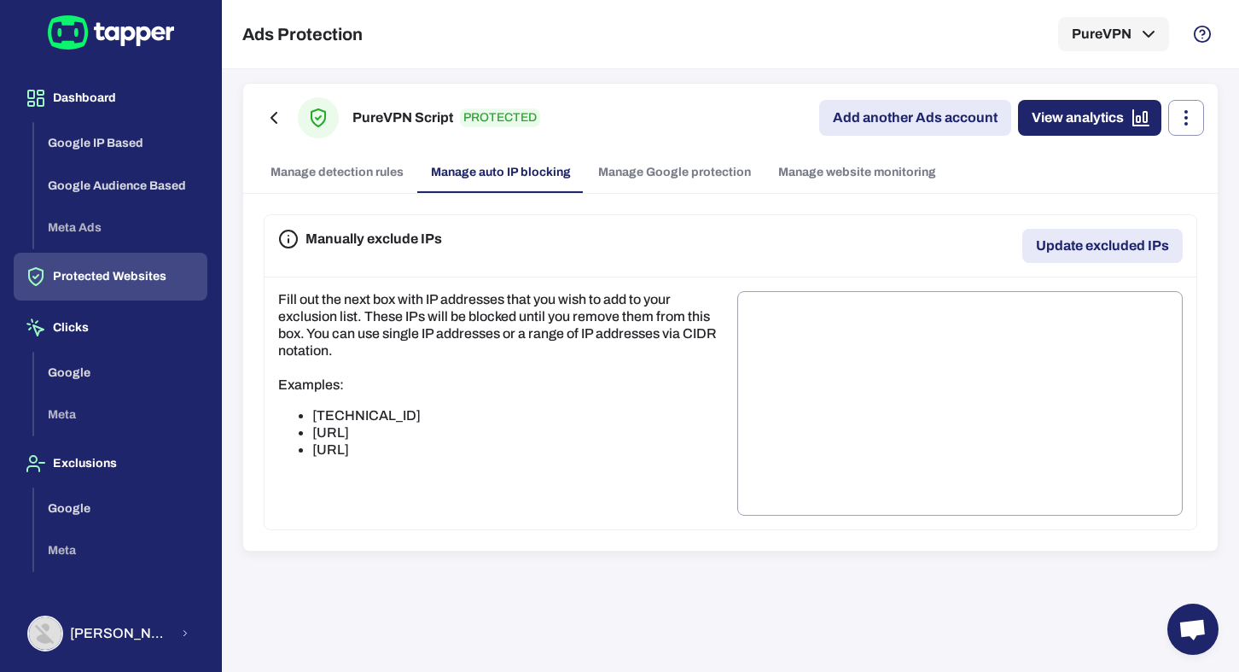
click at [615, 171] on link "Manage Google protection" at bounding box center [675, 172] width 180 height 41
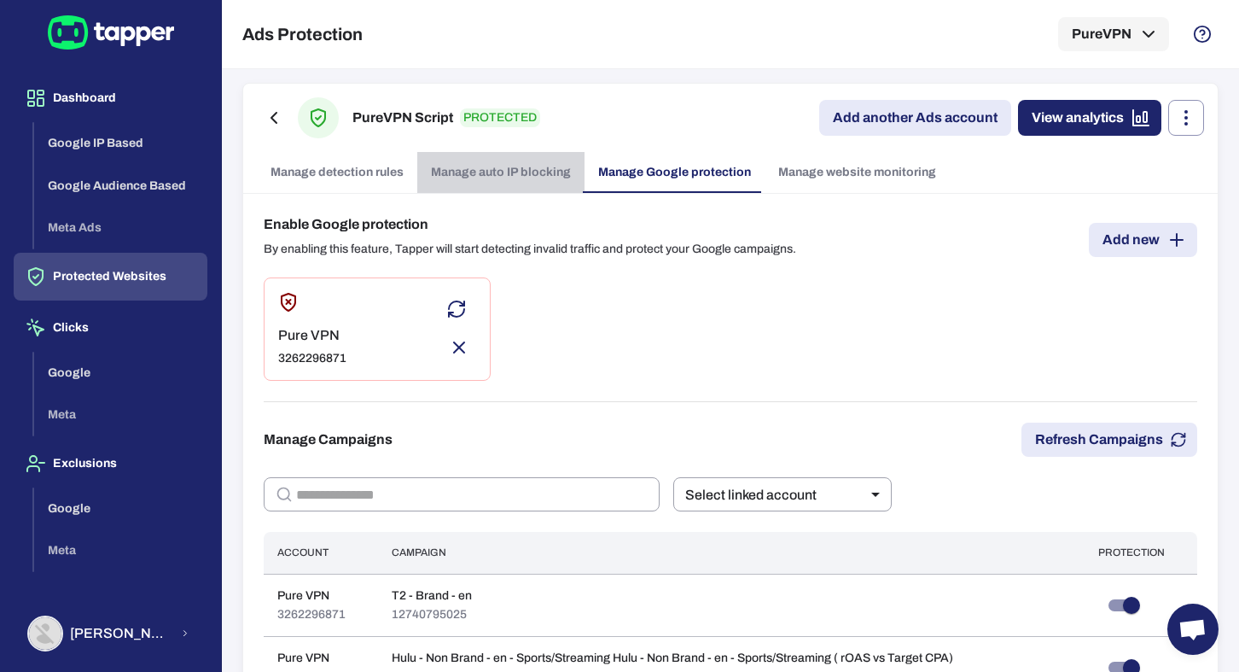
click at [518, 166] on link "Manage auto IP blocking" at bounding box center [500, 172] width 167 height 41
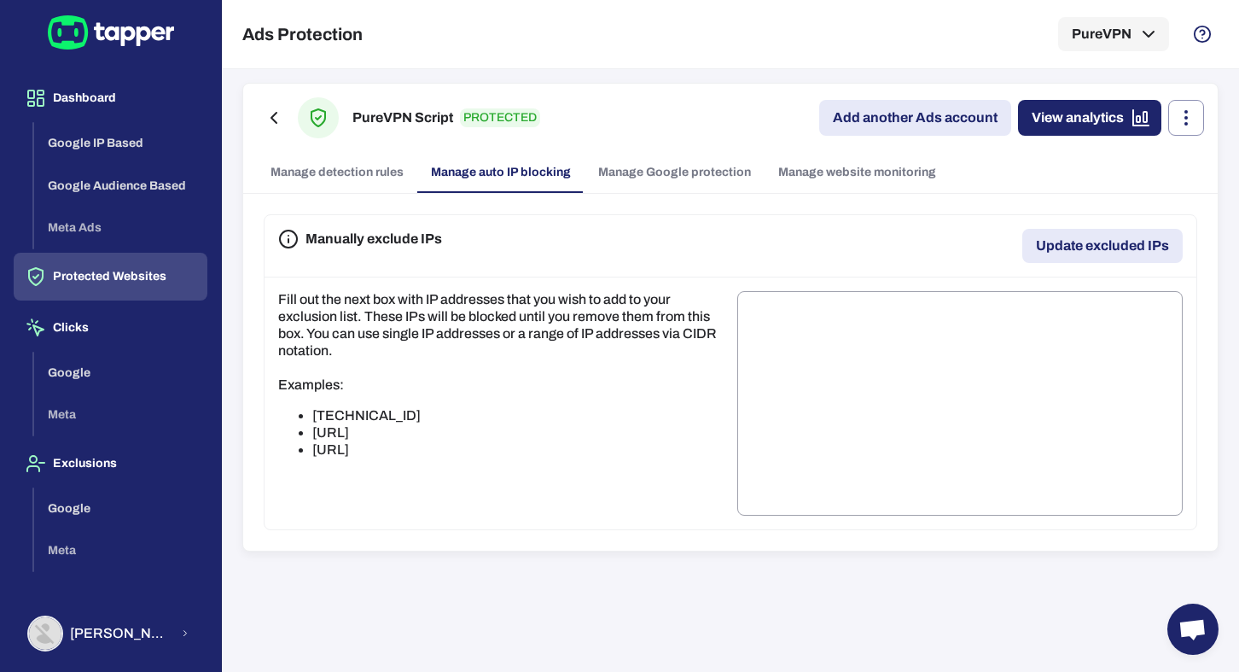
click at [603, 176] on link "Manage Google protection" at bounding box center [675, 172] width 180 height 41
